Goal: Contribute content: Add original content to the website for others to see

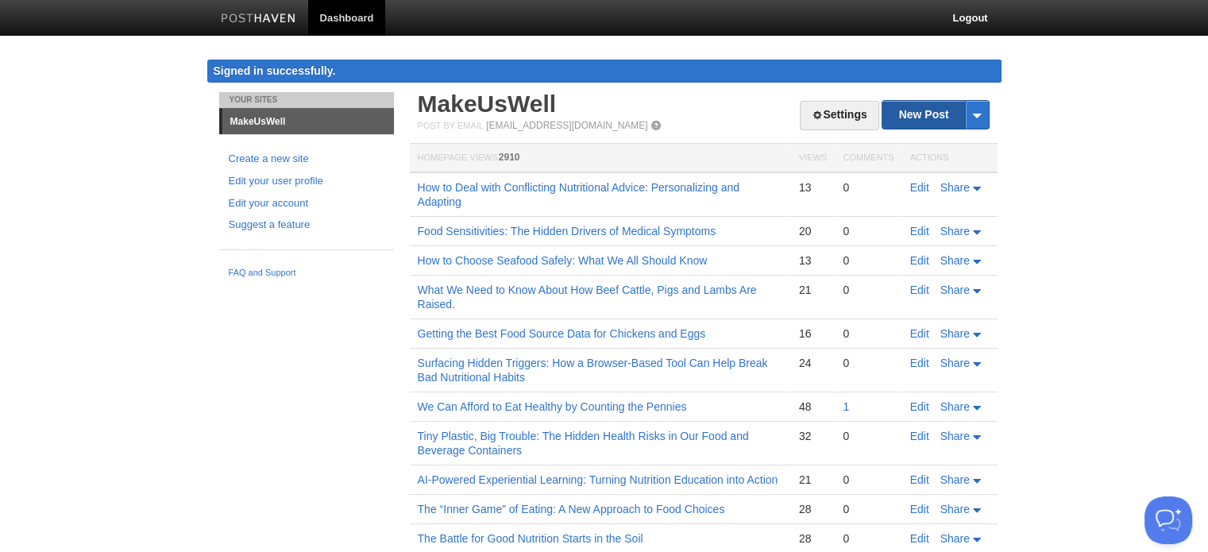
click at [910, 113] on link "New Post" at bounding box center [935, 115] width 106 height 28
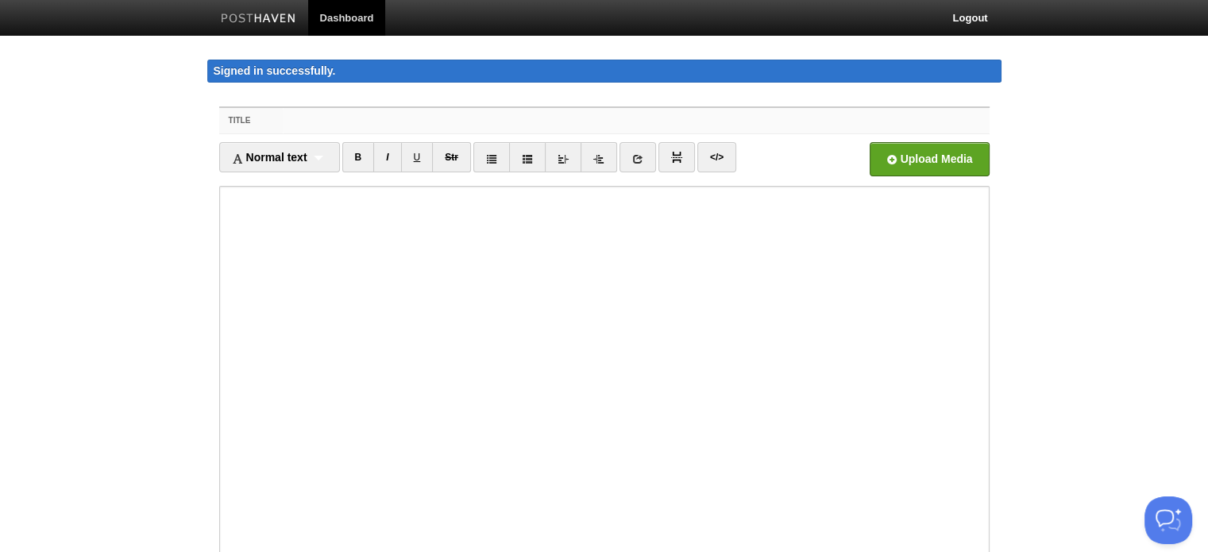
paste input "Why We Can’t Trust Most Nutrition Headlines"
type input "Why We Can’t Trust Most Nutrition Headlines"
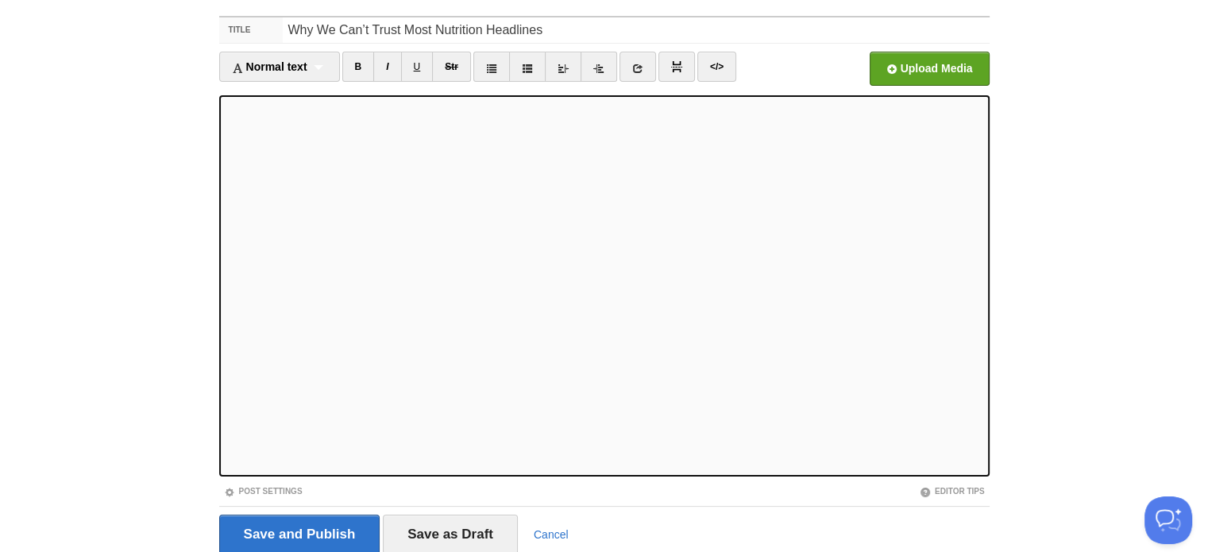
scroll to position [150, 0]
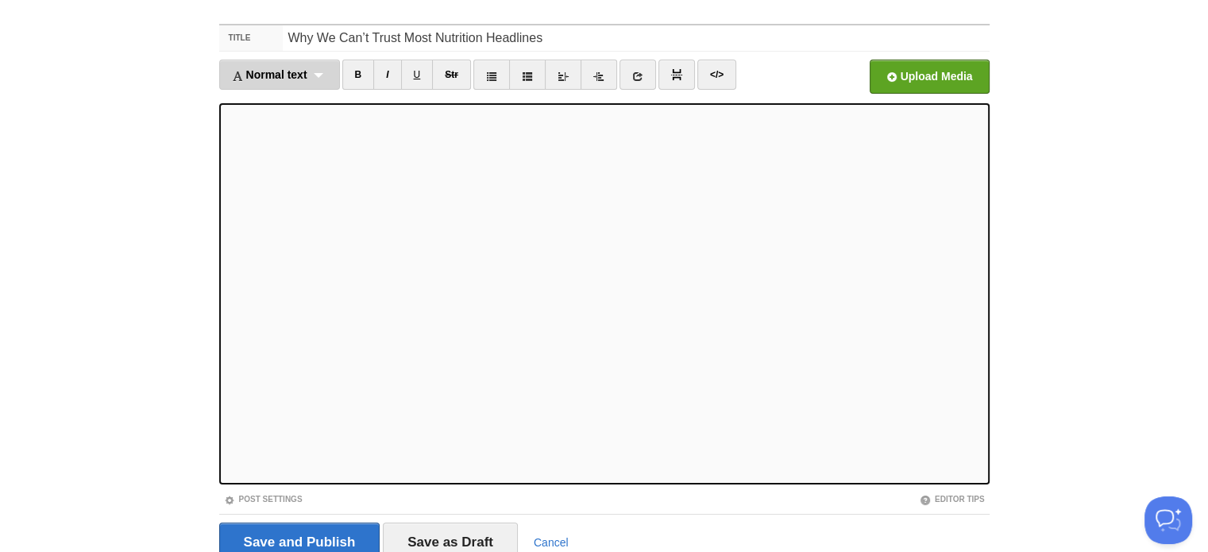
scroll to position [150, 0]
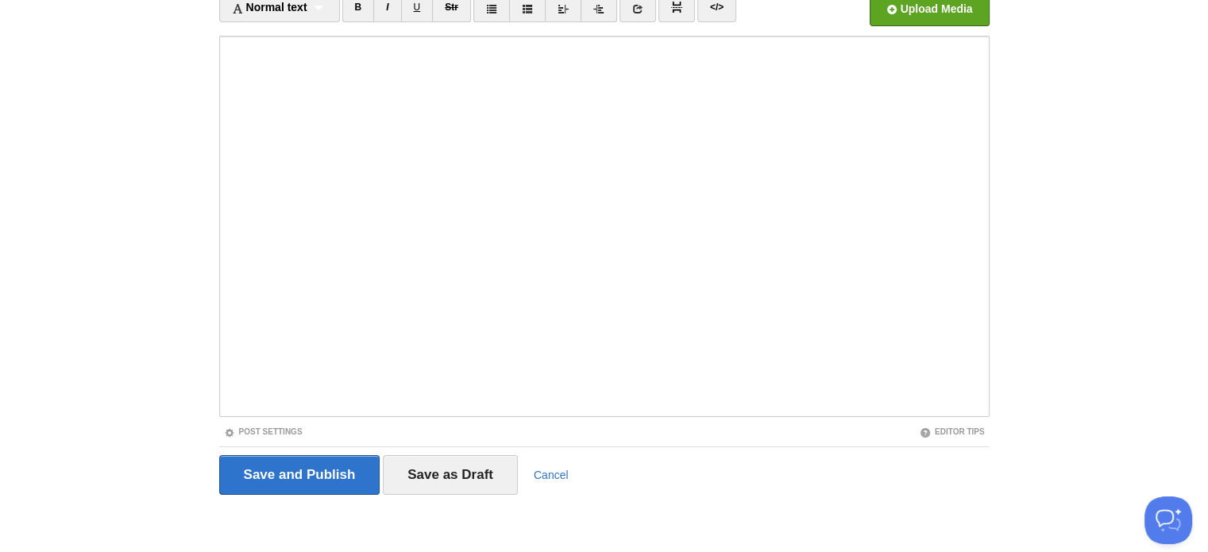
click at [223, 123] on iframe at bounding box center [604, 226] width 770 height 381
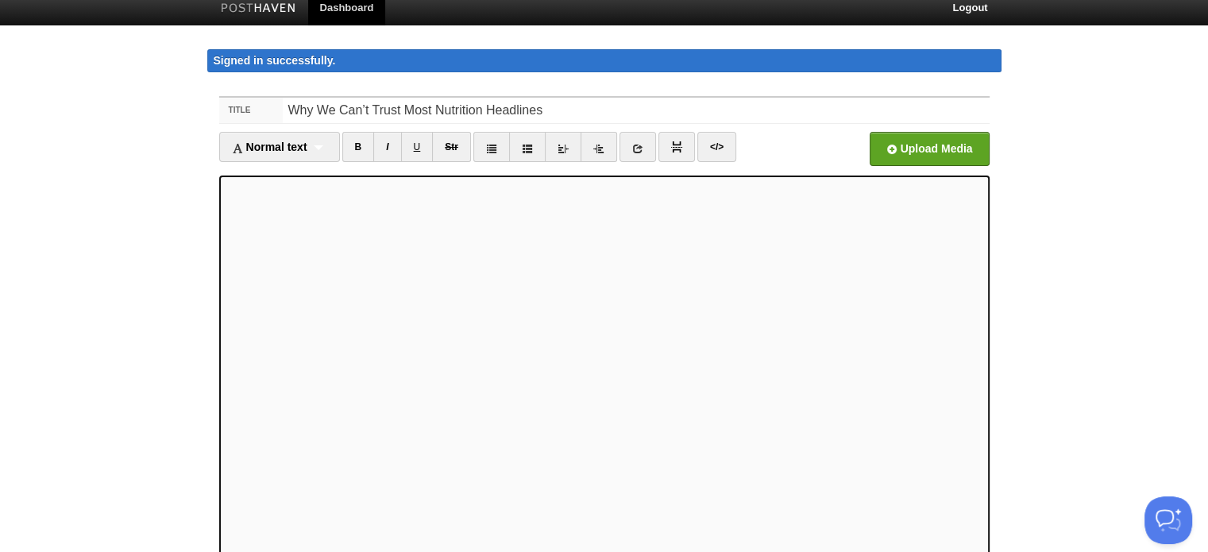
scroll to position [0, 0]
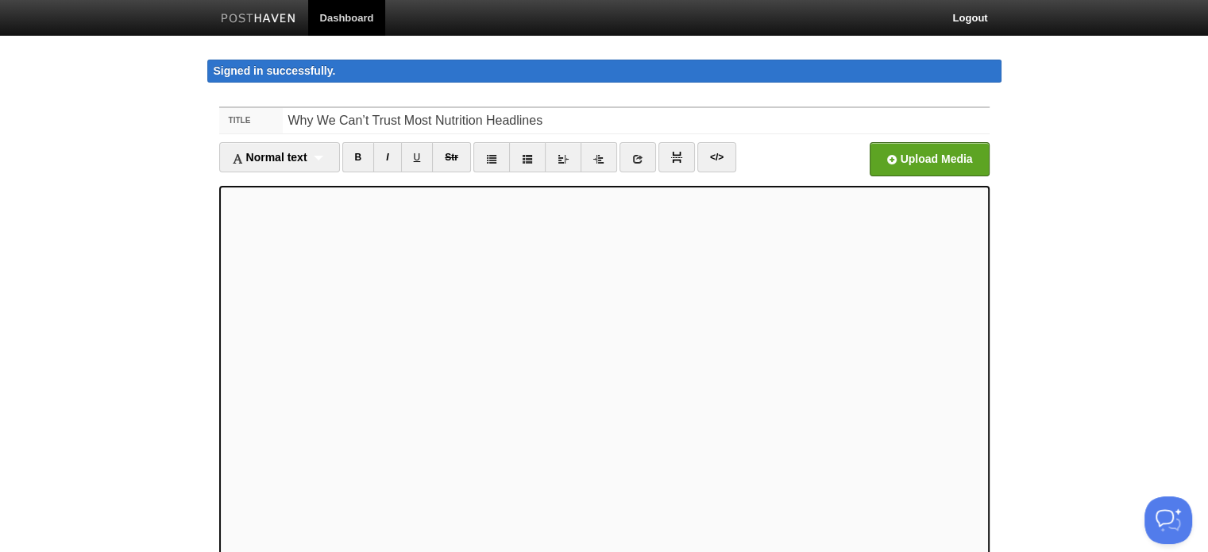
click at [0, 0] on span "Meta-Analyses" at bounding box center [0, 0] width 0 height 0
click at [311, 157] on div "Normal text Normal text Heading 1 Heading 2 Heading 3" at bounding box center [279, 157] width 121 height 30
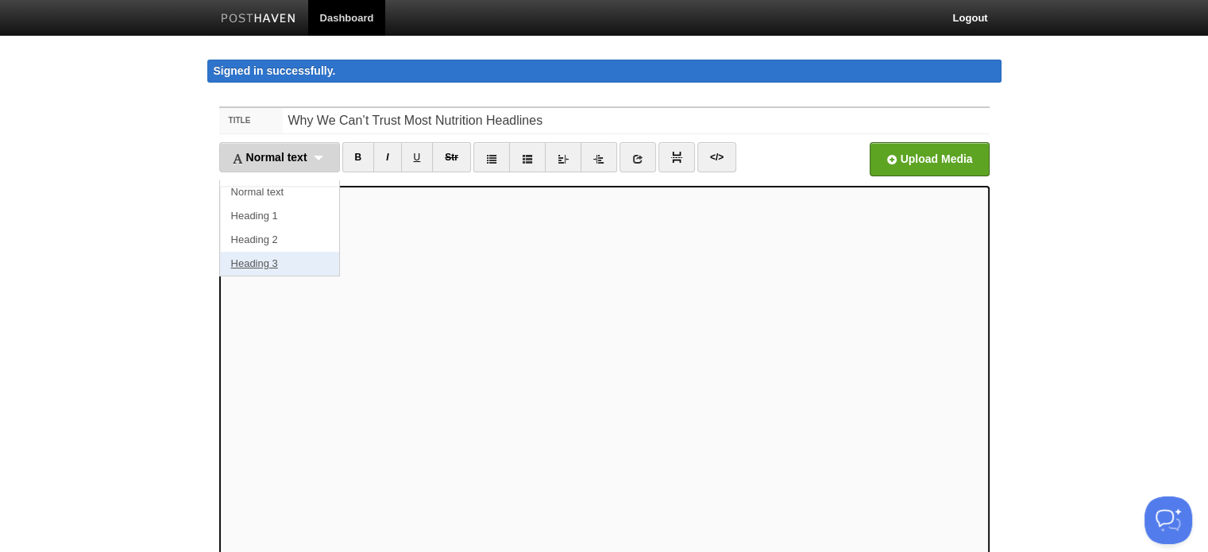
click at [259, 263] on link "Heading 3" at bounding box center [279, 264] width 119 height 24
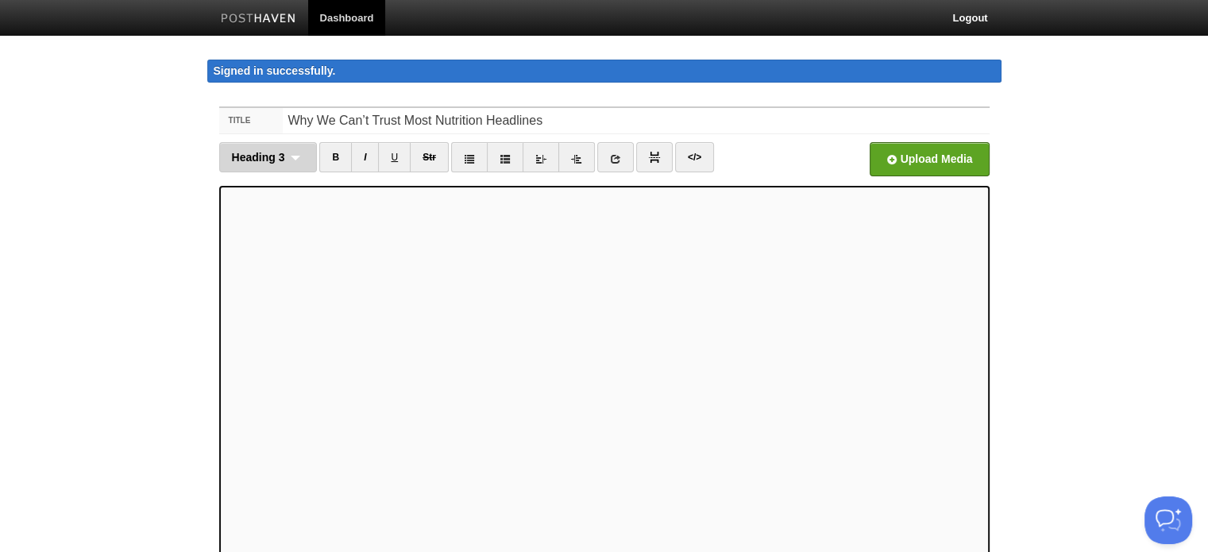
click at [299, 158] on div "Heading 3 Normal text Heading 1 Heading 2 Heading 3" at bounding box center [268, 157] width 98 height 30
click at [259, 263] on link "Heading 3" at bounding box center [268, 264] width 97 height 24
click at [292, 156] on div "Heading 3 Normal text Heading 1 Heading 2 Heading 3" at bounding box center [268, 157] width 98 height 30
click at [254, 260] on link "Heading 3" at bounding box center [268, 264] width 97 height 24
click at [296, 158] on div "Heading 3 Normal text Heading 1 Heading 2 Heading 3" at bounding box center [268, 157] width 98 height 30
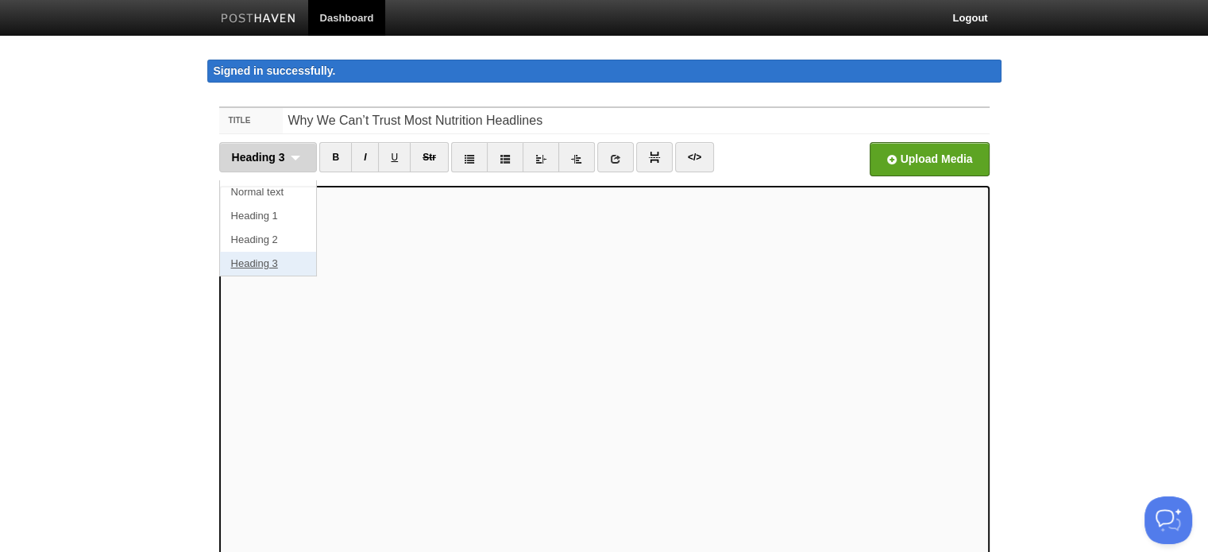
click at [264, 263] on link "Heading 3" at bounding box center [268, 264] width 97 height 24
click at [295, 161] on div "Heading 3 Normal text Heading 1 Heading 2 Heading 3" at bounding box center [268, 157] width 98 height 30
click at [259, 263] on link "Heading 3" at bounding box center [268, 264] width 97 height 24
click at [293, 158] on div "Heading 3 Normal text Heading 1 Heading 2 Heading 3" at bounding box center [268, 157] width 98 height 30
click at [258, 264] on link "Heading 3" at bounding box center [268, 264] width 97 height 24
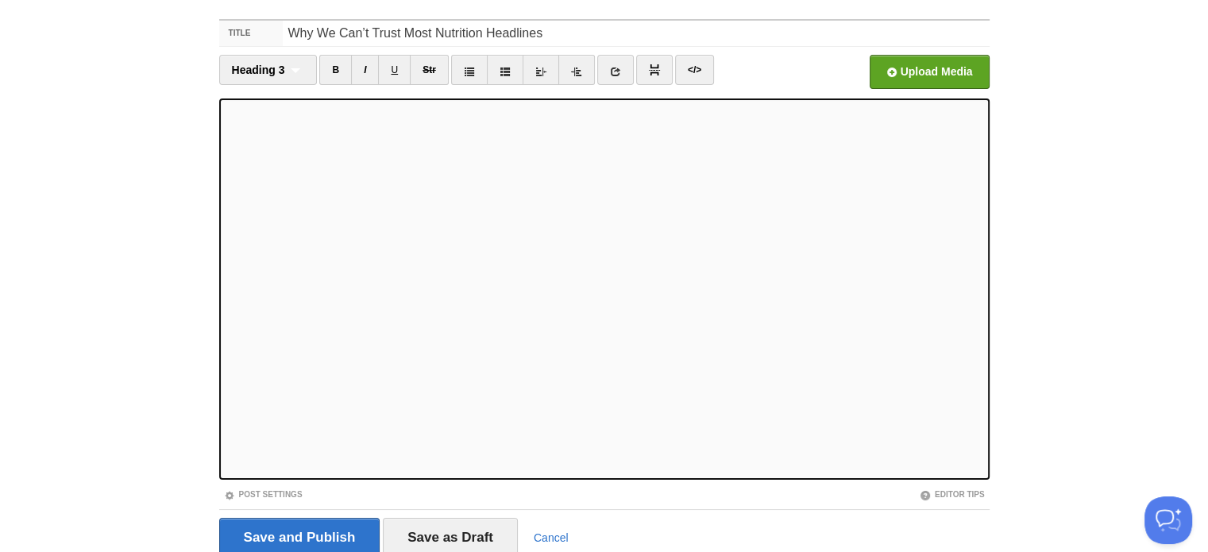
scroll to position [150, 0]
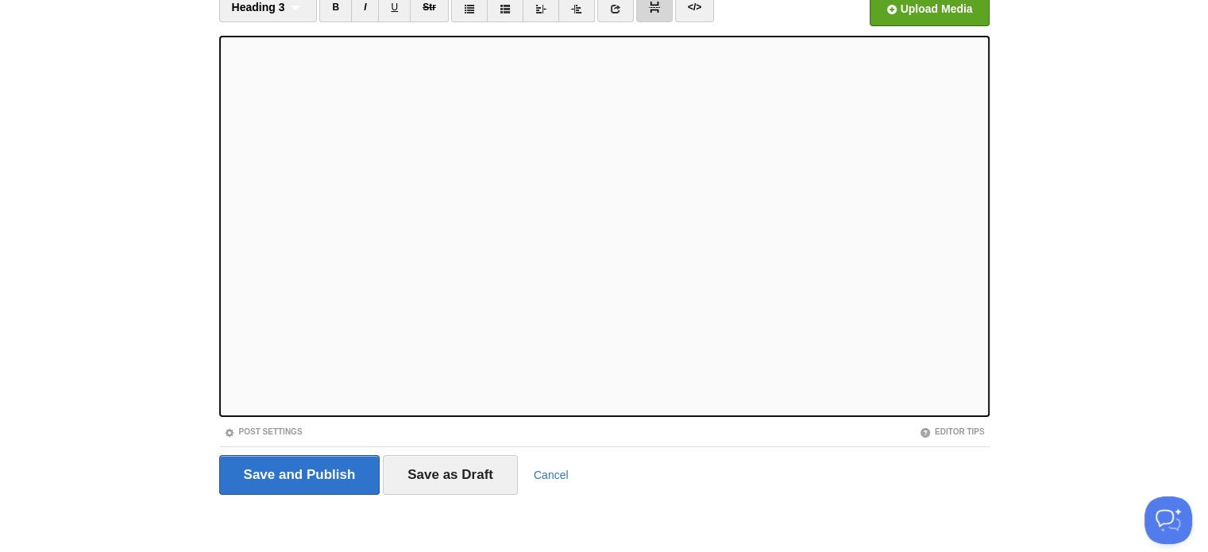
click at [653, 11] on img at bounding box center [654, 7] width 11 height 11
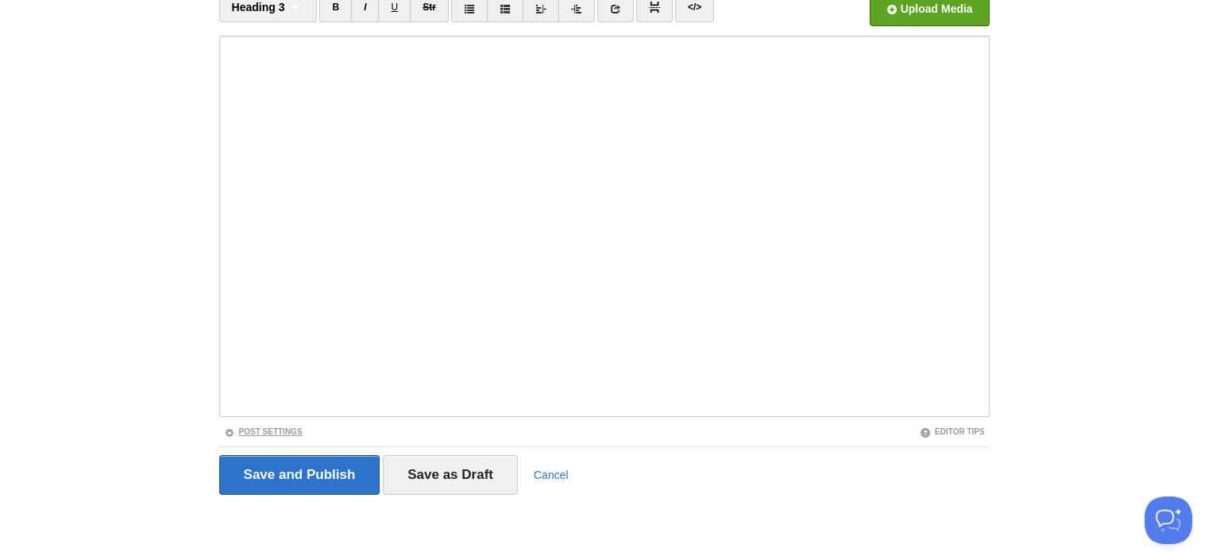
click at [268, 427] on link "Post Settings" at bounding box center [263, 431] width 79 height 9
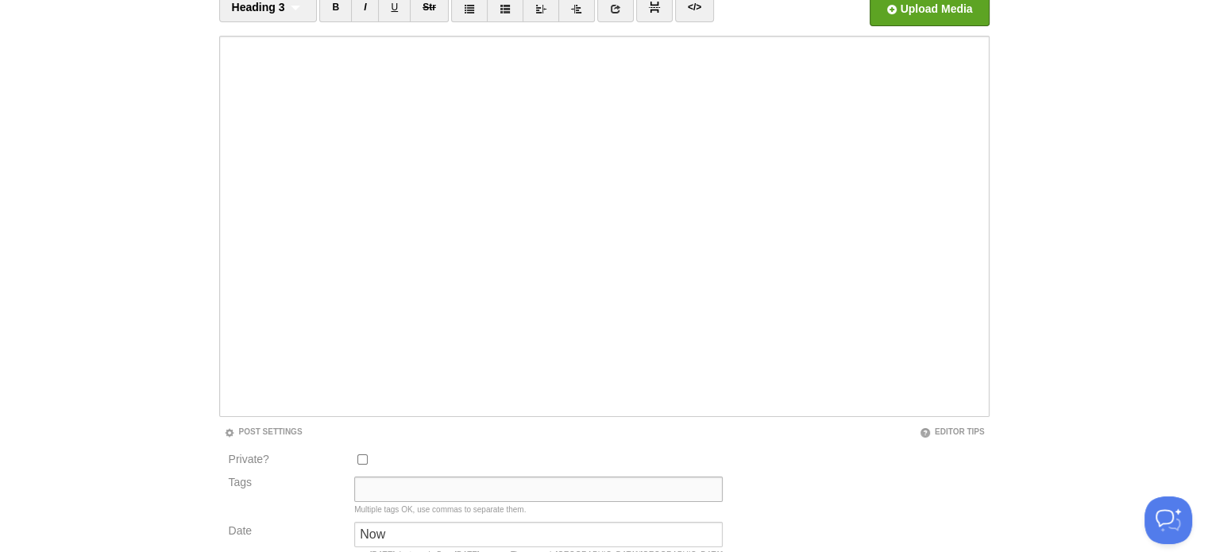
click at [381, 485] on input "Tags" at bounding box center [538, 489] width 369 height 25
type input "Current State"
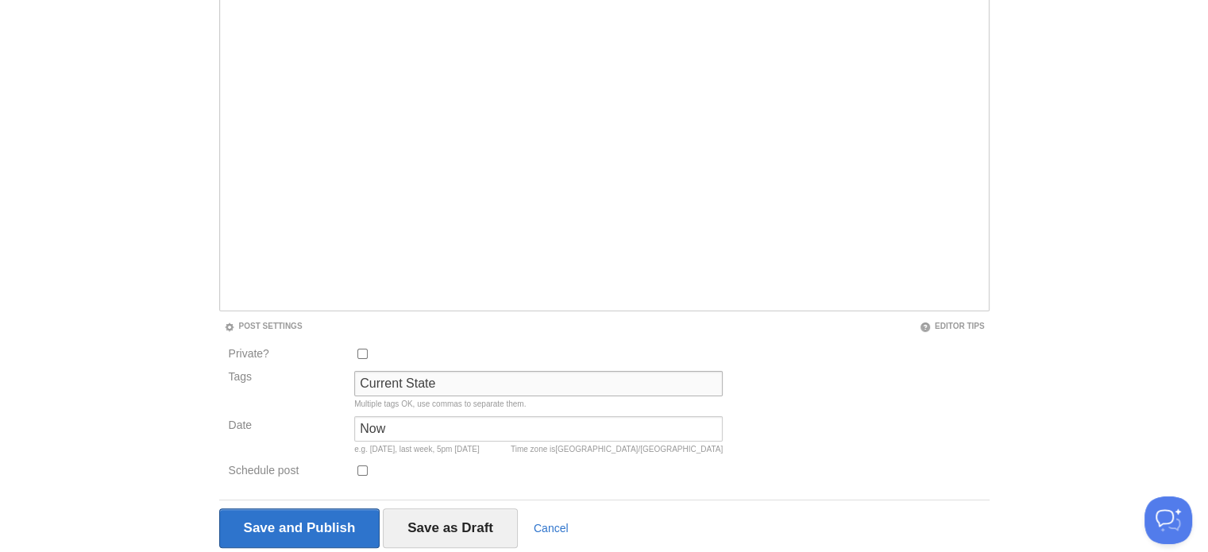
scroll to position [309, 0]
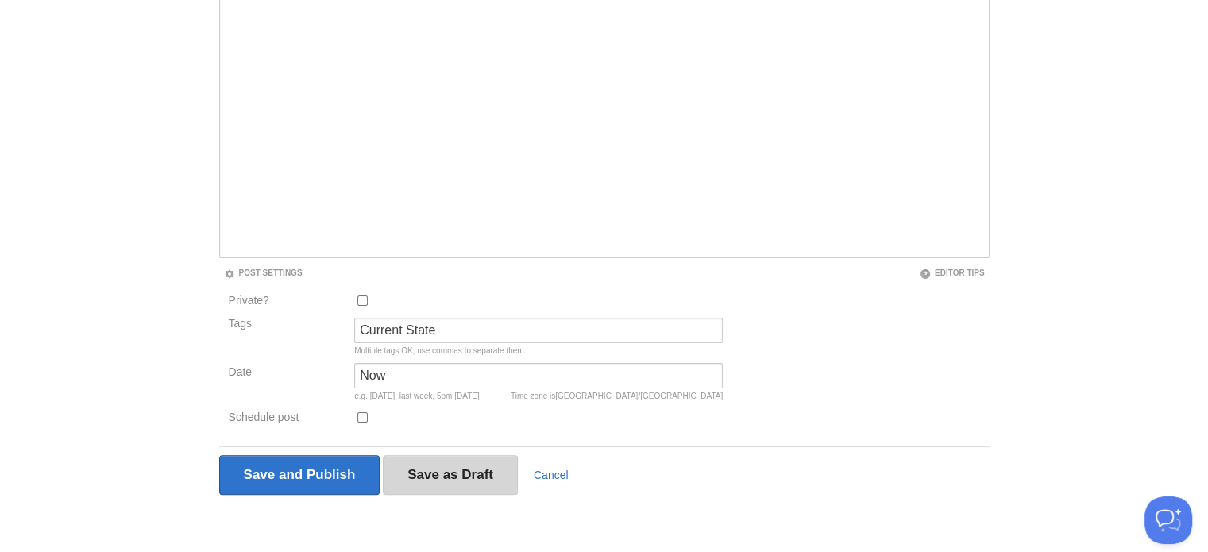
click at [420, 477] on input "Save as Draft" at bounding box center [450, 475] width 135 height 40
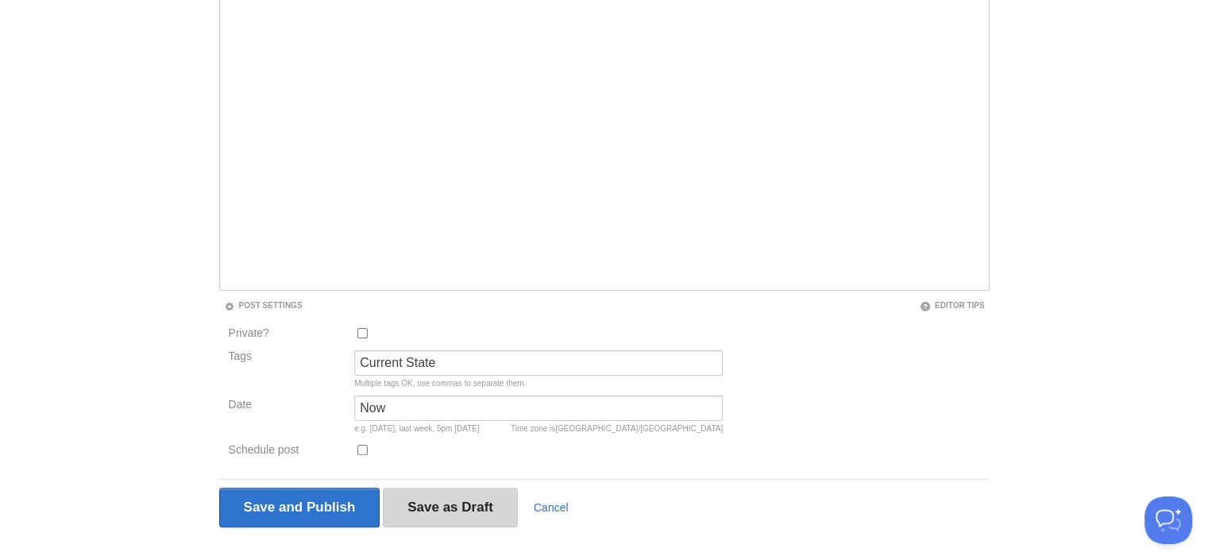
scroll to position [92, 0]
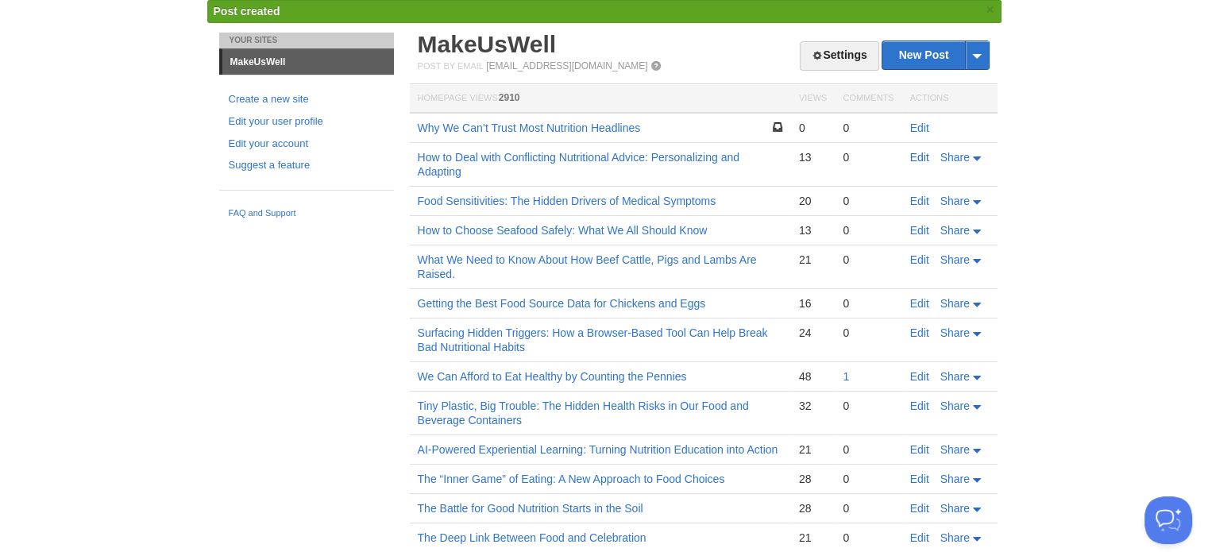
click at [919, 155] on link "Edit" at bounding box center [919, 157] width 19 height 13
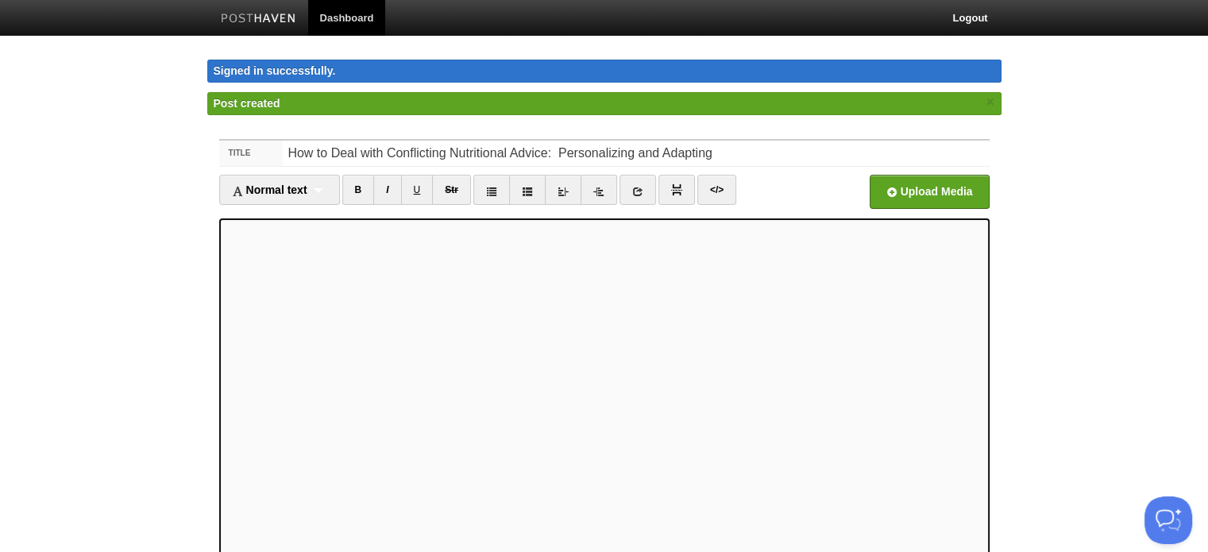
type textarea "<h5> By Michael J. Critelli | MakeUsWell Newsletter,&nbsp;</h5><p><br></p><p>Ov…"
click at [712, 188] on link "</>" at bounding box center [716, 190] width 39 height 30
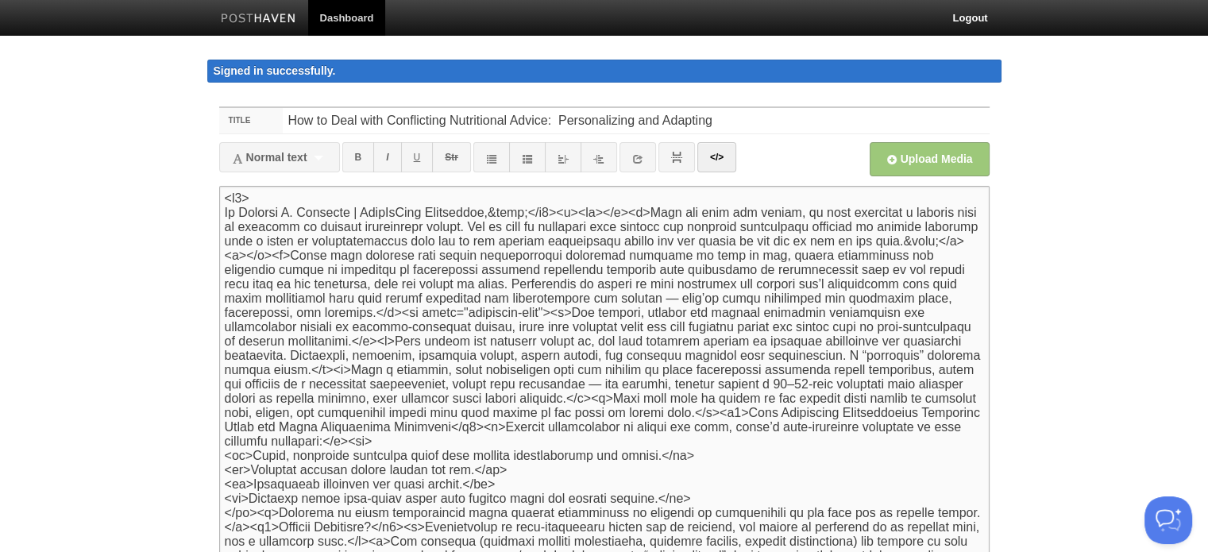
drag, startPoint x: 226, startPoint y: 196, endPoint x: 633, endPoint y: 214, distance: 407.8
click at [633, 214] on textarea at bounding box center [604, 376] width 770 height 381
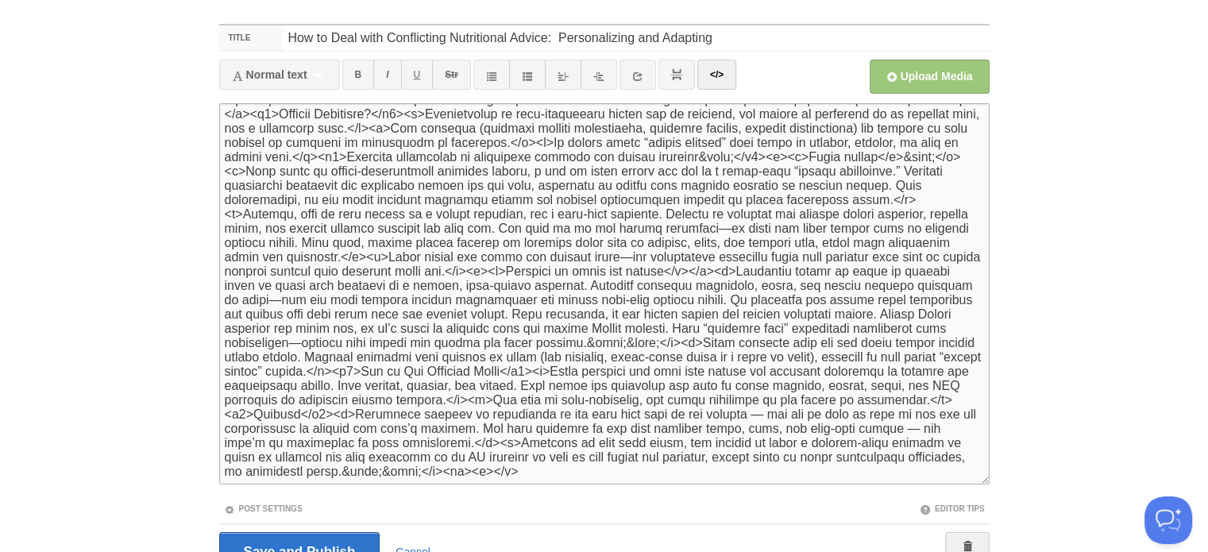
scroll to position [160, 0]
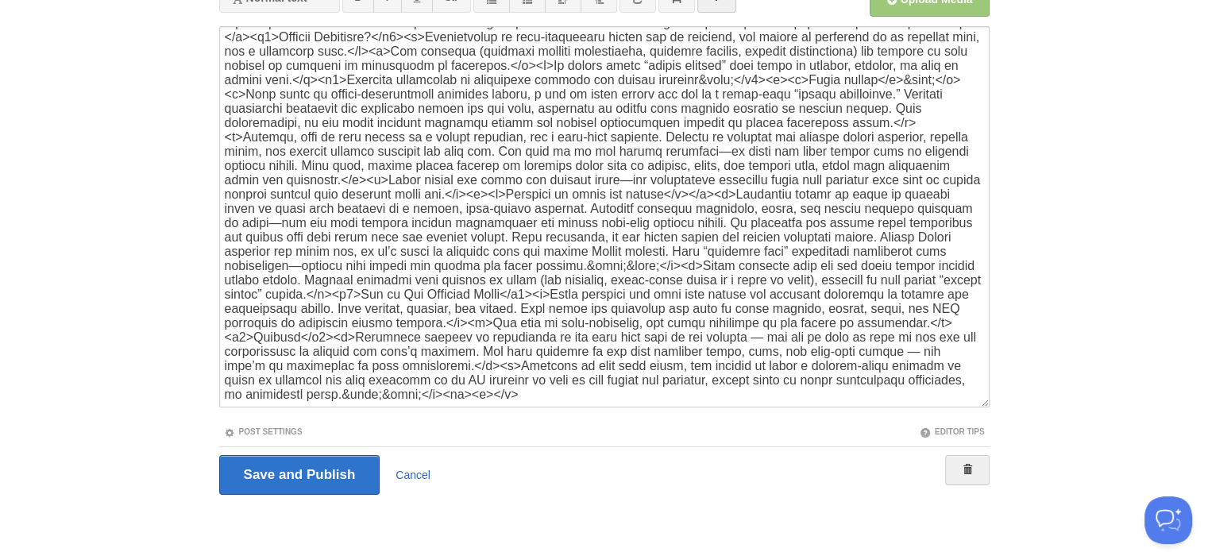
click at [411, 470] on link "Cancel" at bounding box center [413, 475] width 35 height 13
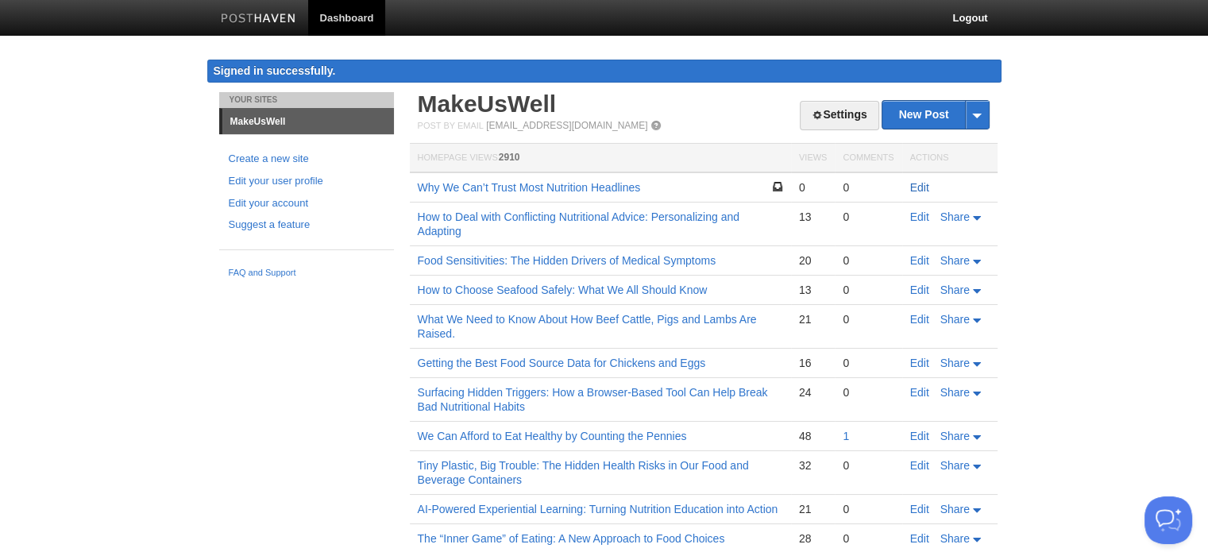
click at [921, 187] on link "Edit" at bounding box center [919, 187] width 19 height 13
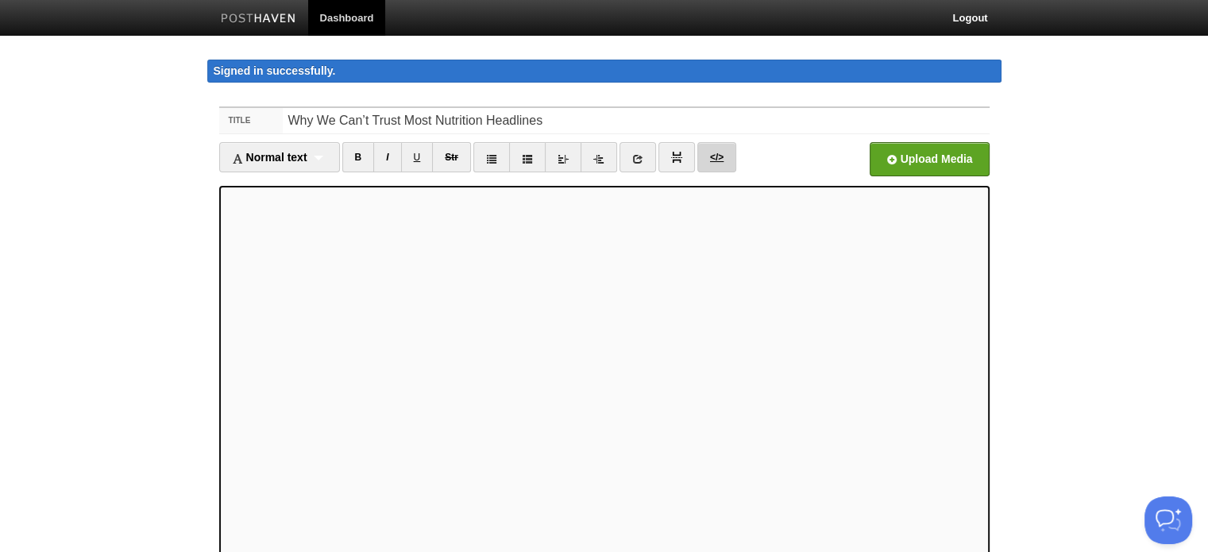
click at [713, 153] on link "</>" at bounding box center [716, 157] width 39 height 30
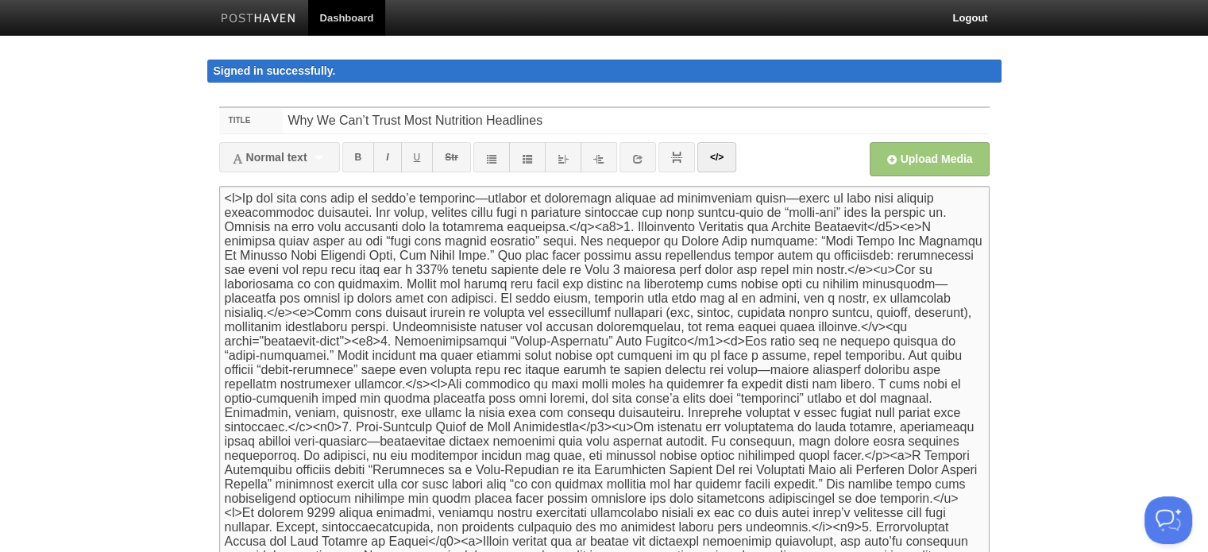
paste textarea "<h5> By Michael J. Critelli | MakeUsWell Newsletter,&nbsp;</h5><p><br></p>"
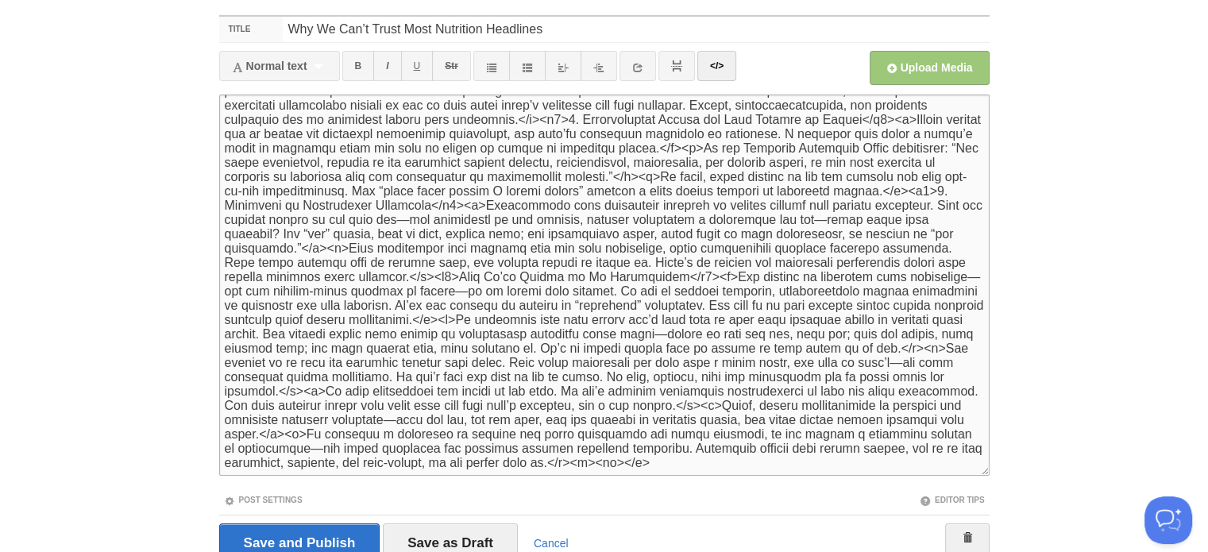
scroll to position [160, 0]
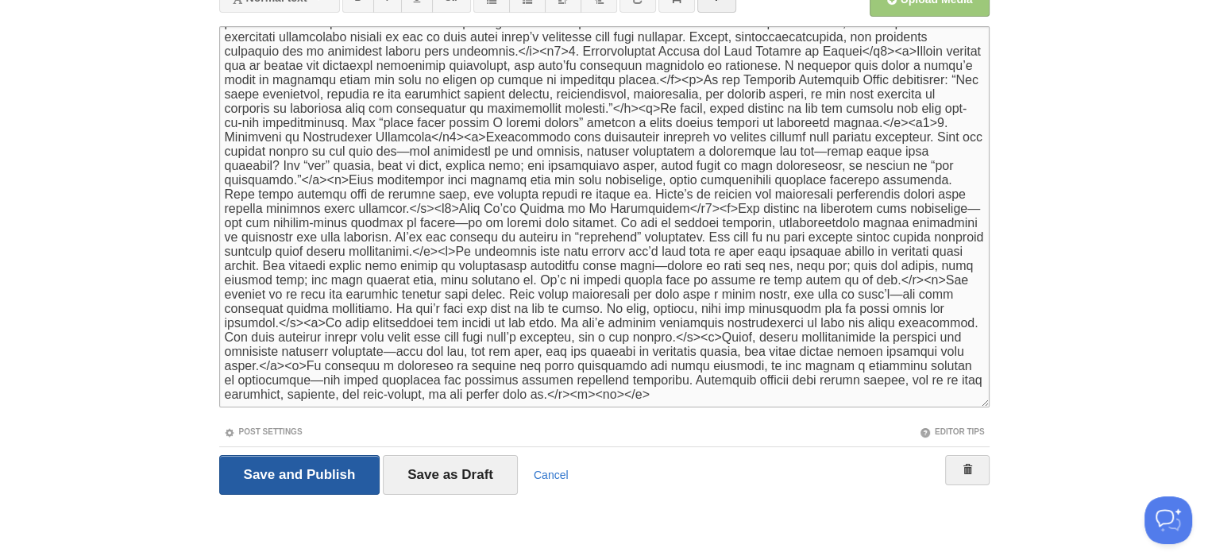
type textarea "<h5> By Michael J. Critelli | MakeUsWell Newsletter,&nbsp;</h5><p><br></p><p>We…"
click at [306, 474] on input "Save and Publish" at bounding box center [299, 475] width 161 height 40
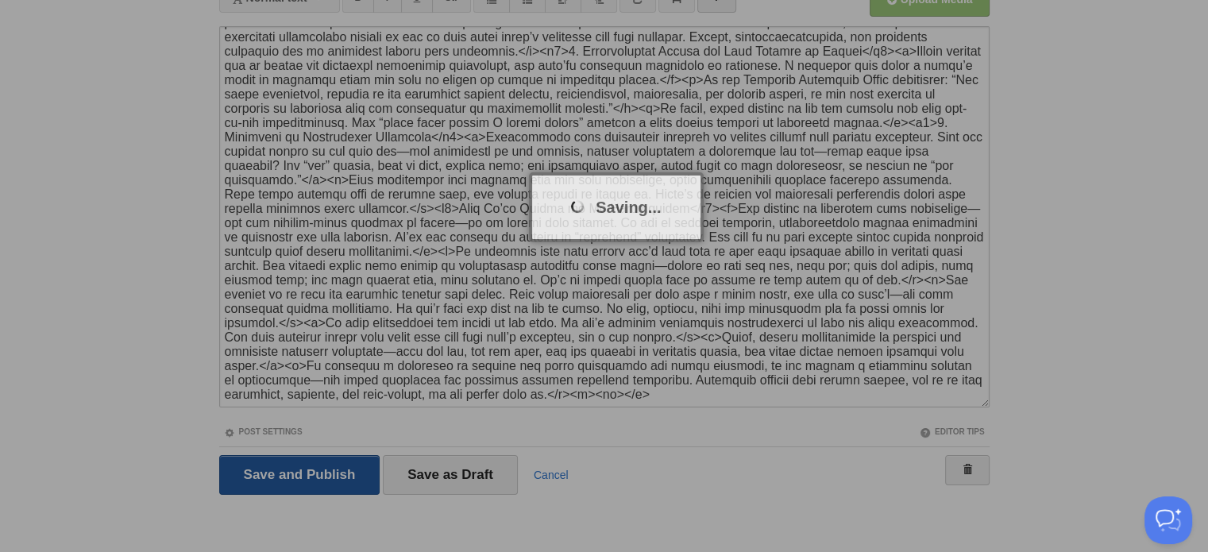
scroll to position [92, 0]
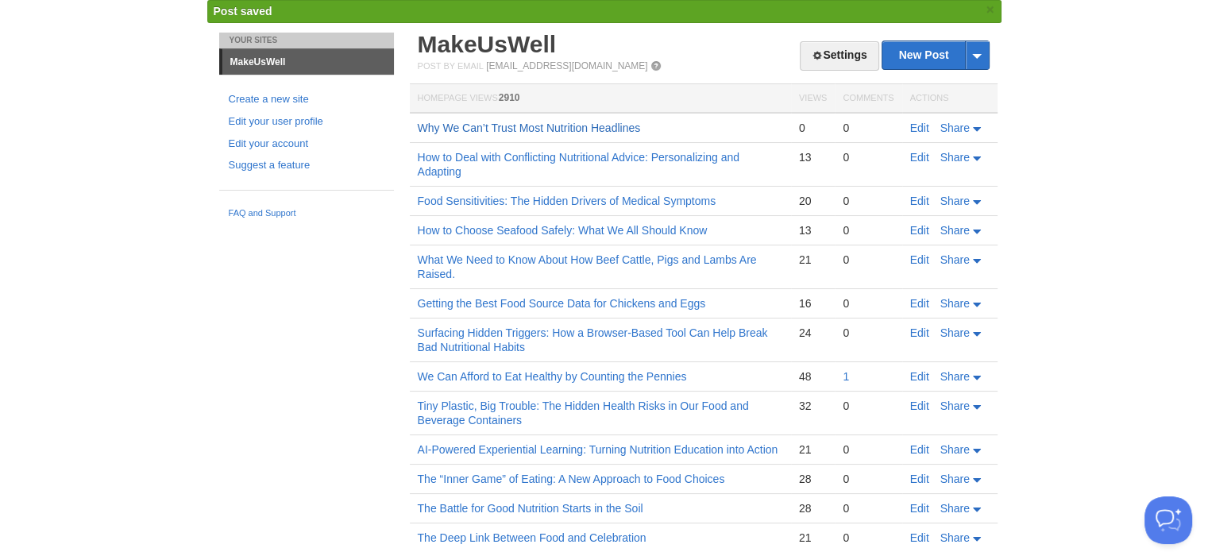
click at [607, 125] on link "Why We Can’t Trust Most Nutrition Headlines" at bounding box center [529, 128] width 223 height 13
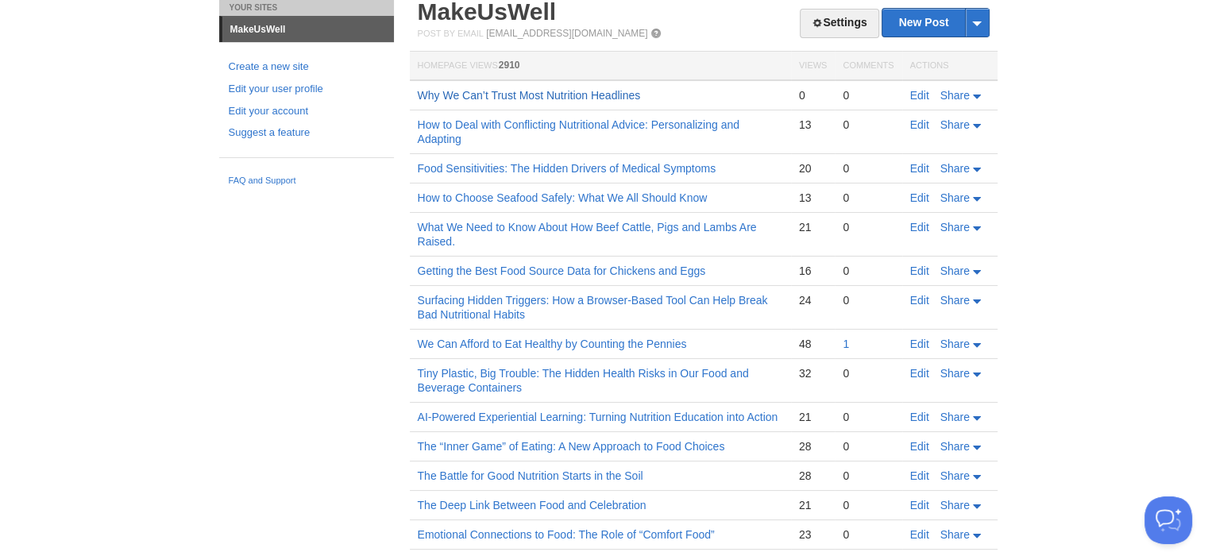
click at [525, 91] on link "Why We Can’t Trust Most Nutrition Headlines" at bounding box center [529, 95] width 223 height 13
